Goal: Check status: Check status

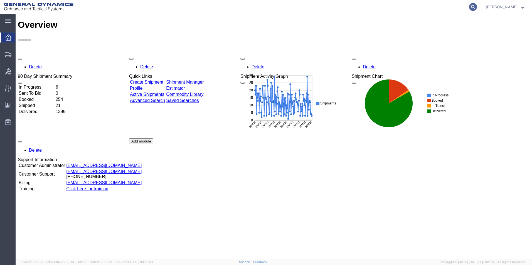
click at [477, 7] on icon at bounding box center [473, 7] width 8 height 8
type input "56780189"
click at [477, 6] on icon at bounding box center [473, 7] width 8 height 8
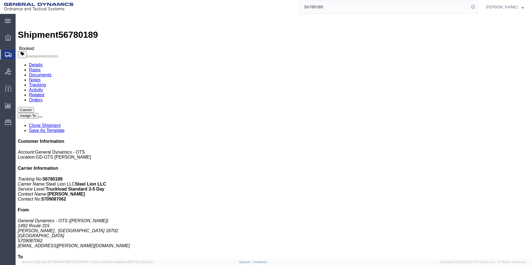
click link "Documents"
